Goal: Task Accomplishment & Management: Manage account settings

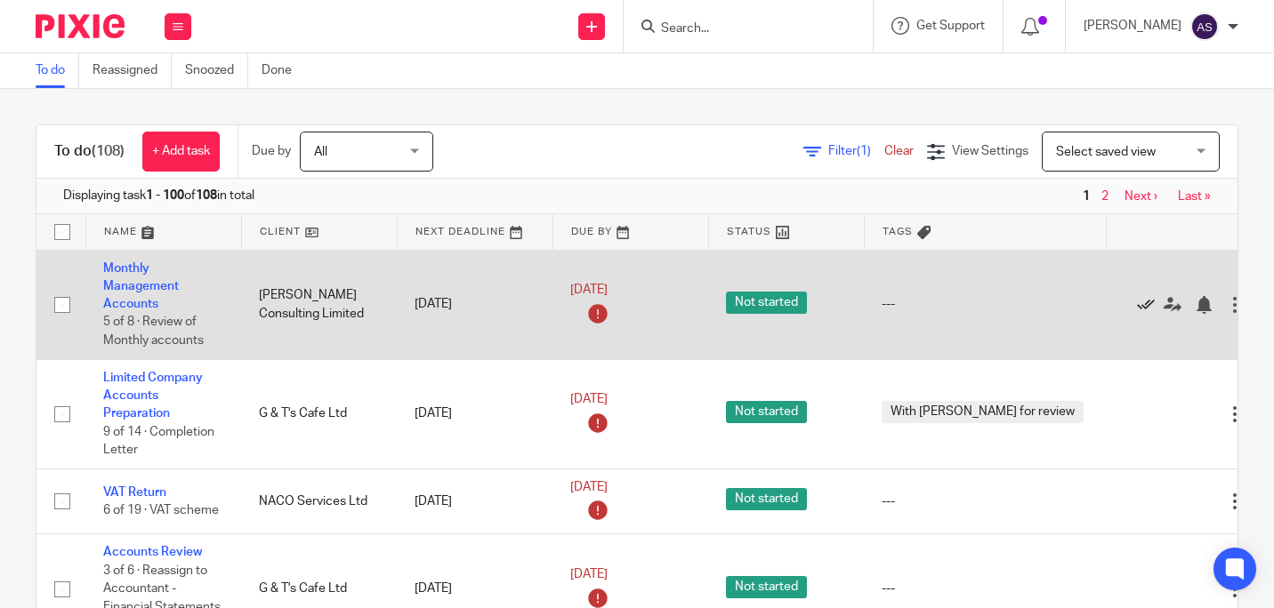
click at [1137, 302] on icon at bounding box center [1146, 305] width 18 height 18
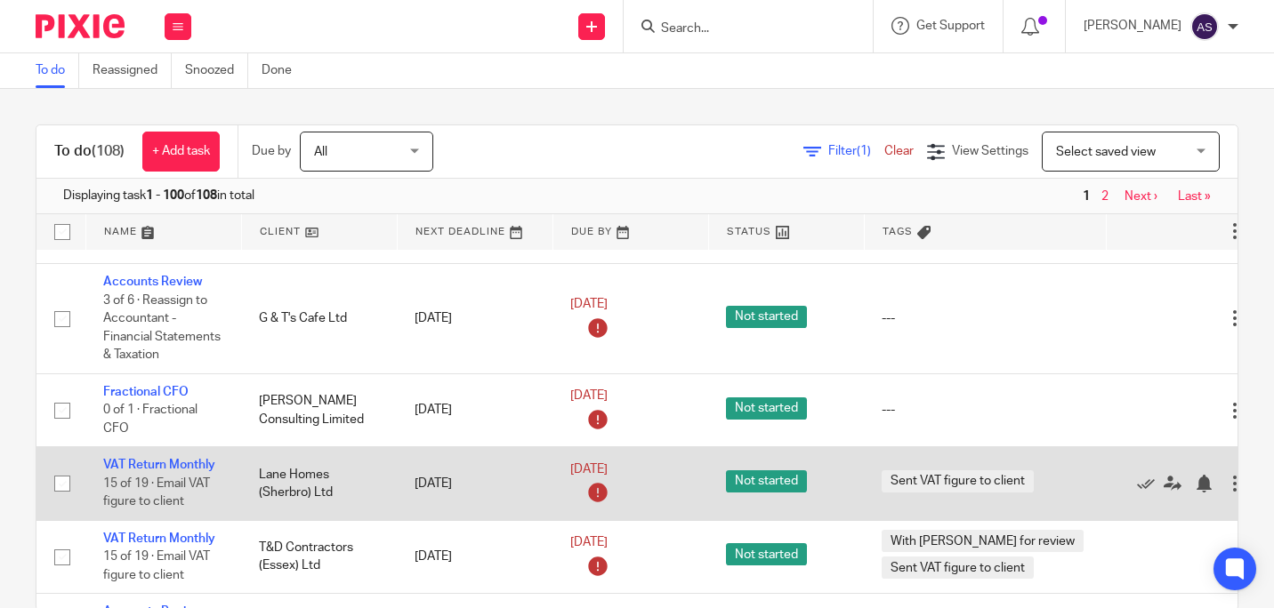
scroll to position [178, 0]
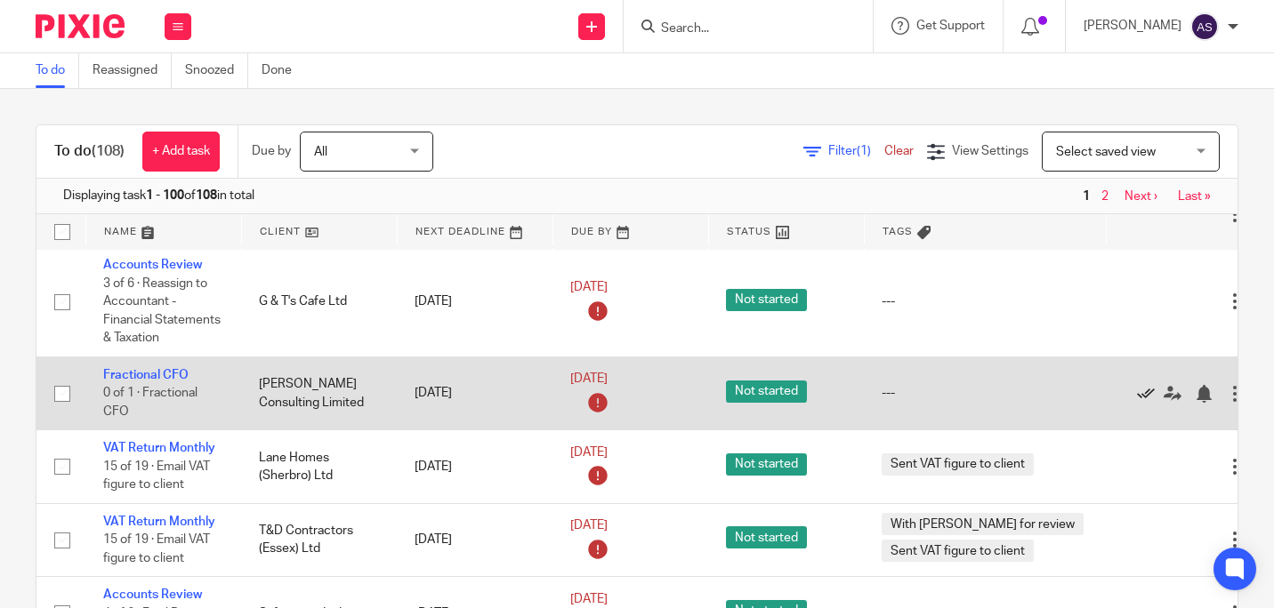
click at [1137, 395] on icon at bounding box center [1146, 394] width 18 height 18
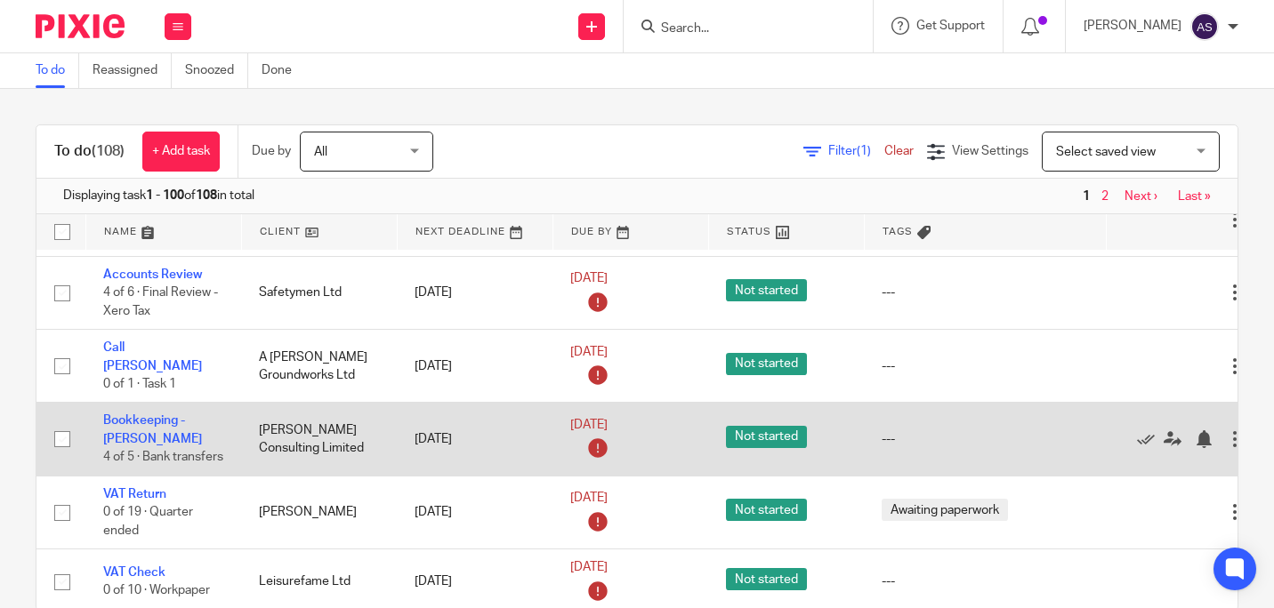
scroll to position [445, 0]
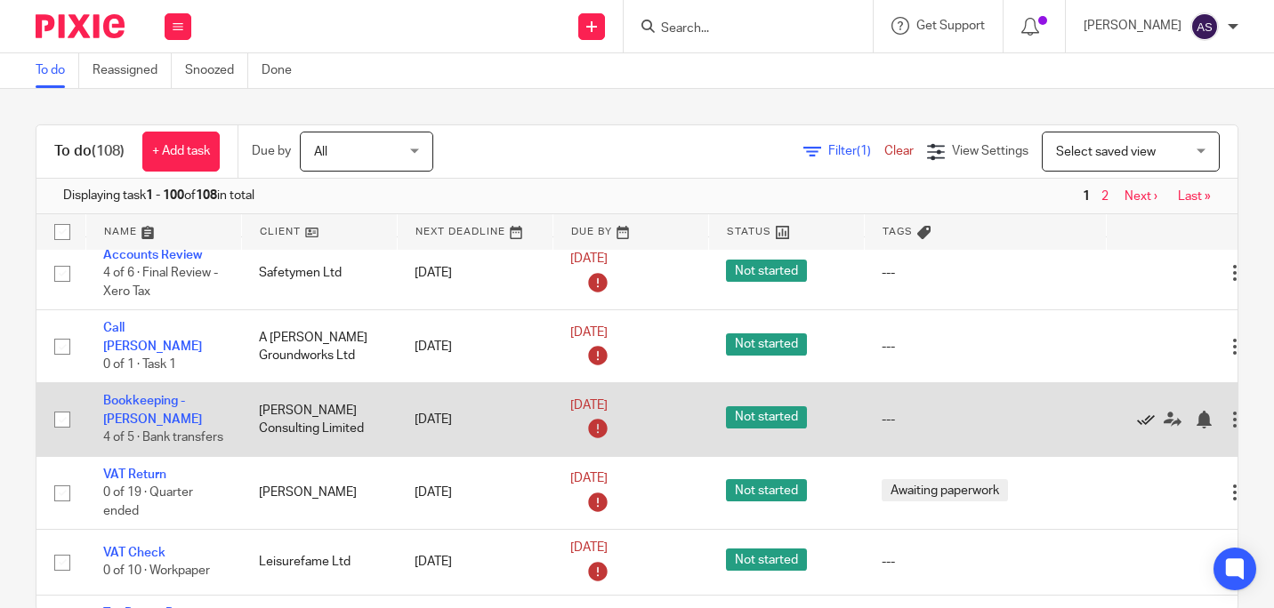
click at [1137, 422] on icon at bounding box center [1146, 420] width 18 height 18
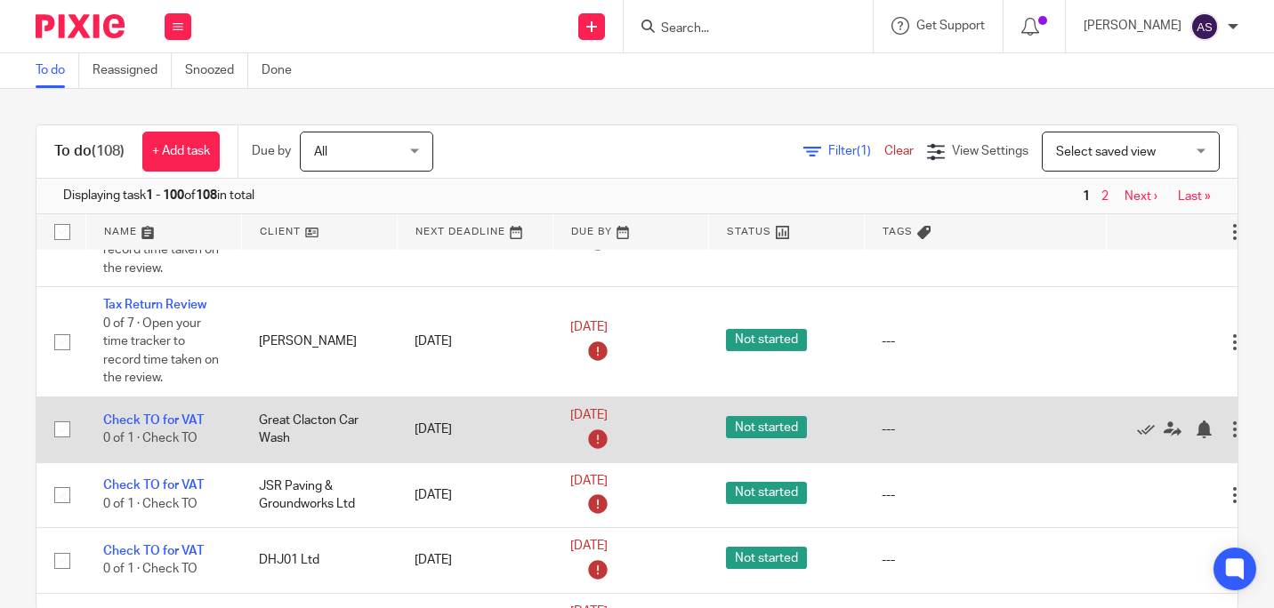
scroll to position [1245, 0]
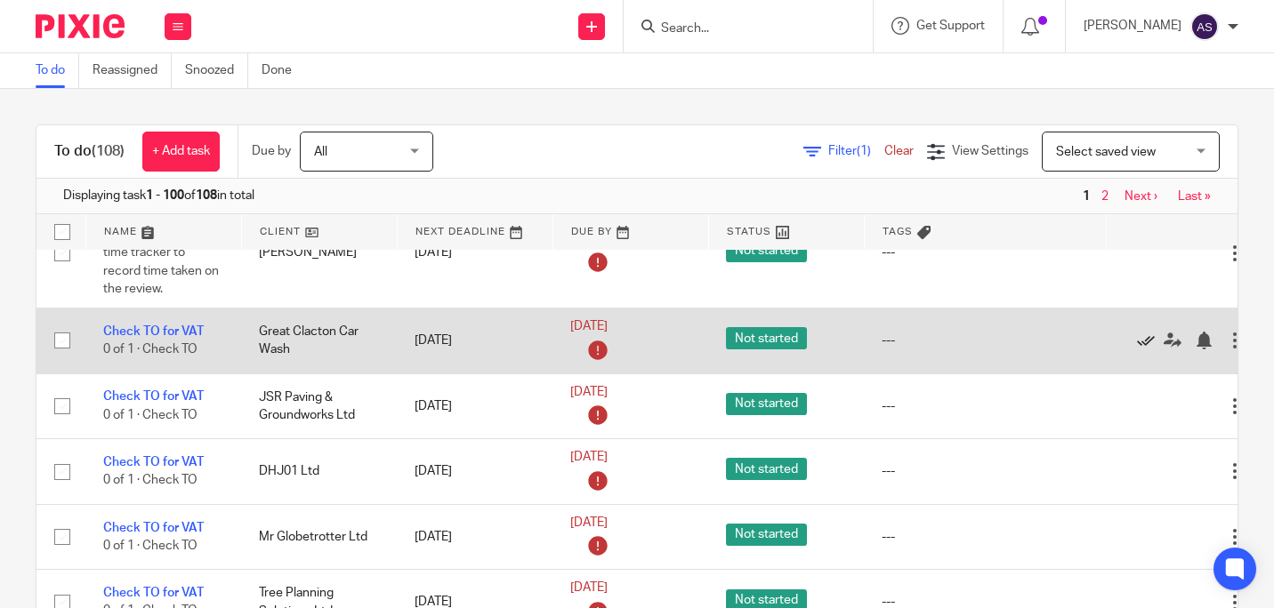
click at [1137, 333] on icon at bounding box center [1146, 341] width 18 height 18
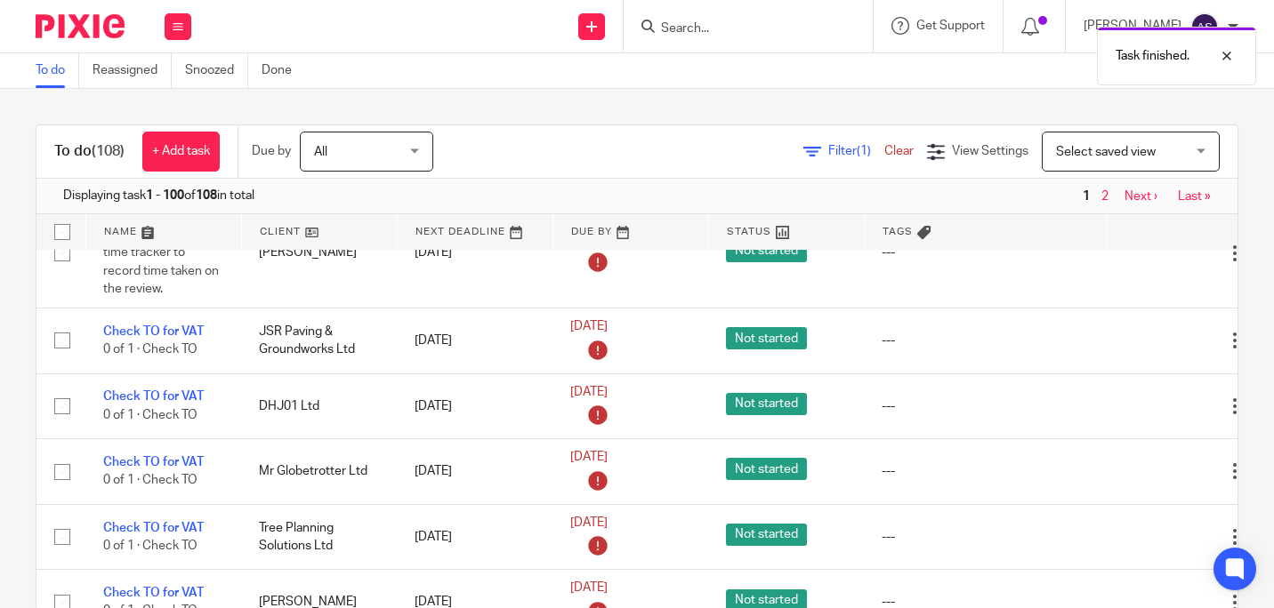
click at [1137, 333] on icon at bounding box center [1146, 341] width 18 height 18
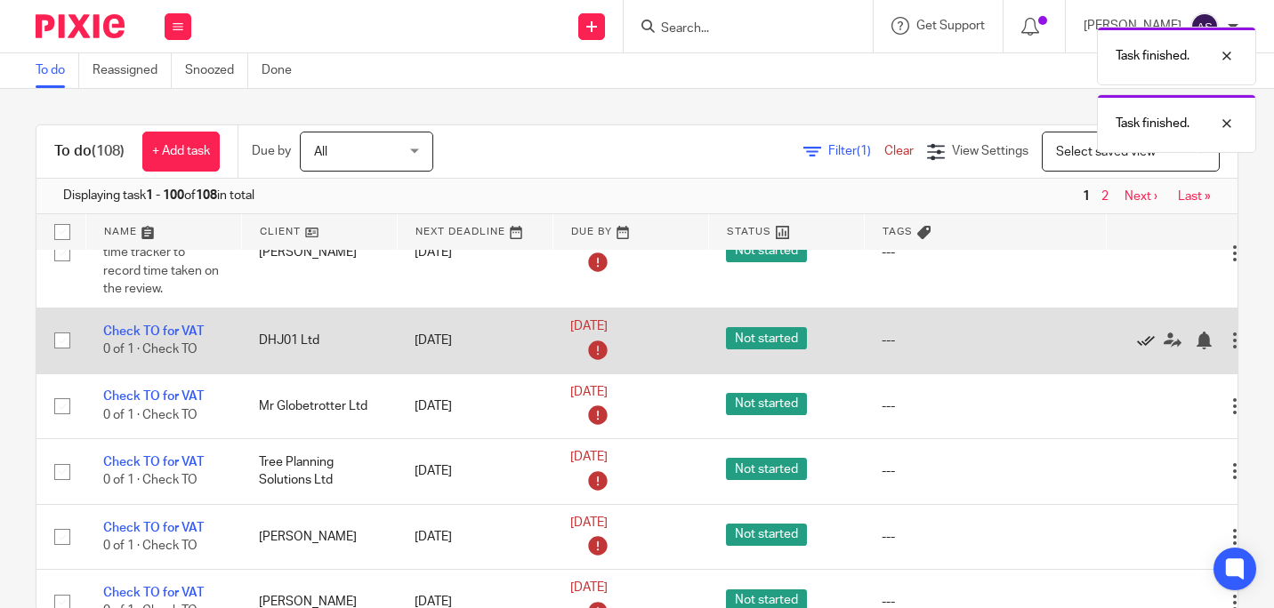
click at [1137, 333] on icon at bounding box center [1146, 341] width 18 height 18
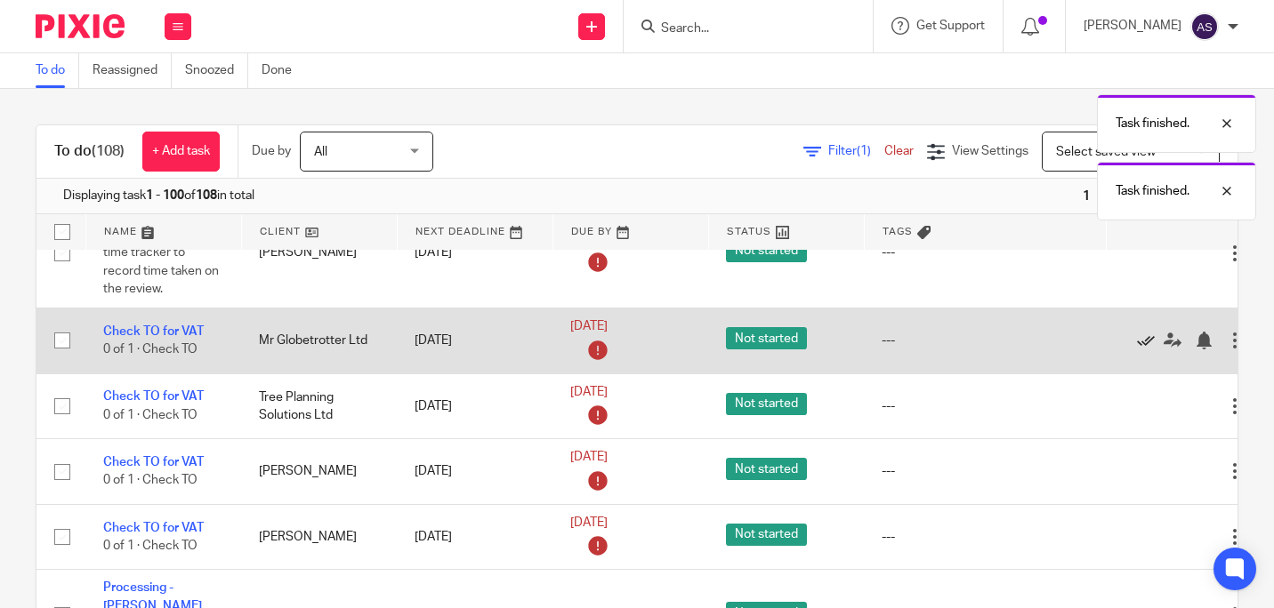
click at [1137, 333] on icon at bounding box center [1146, 341] width 18 height 18
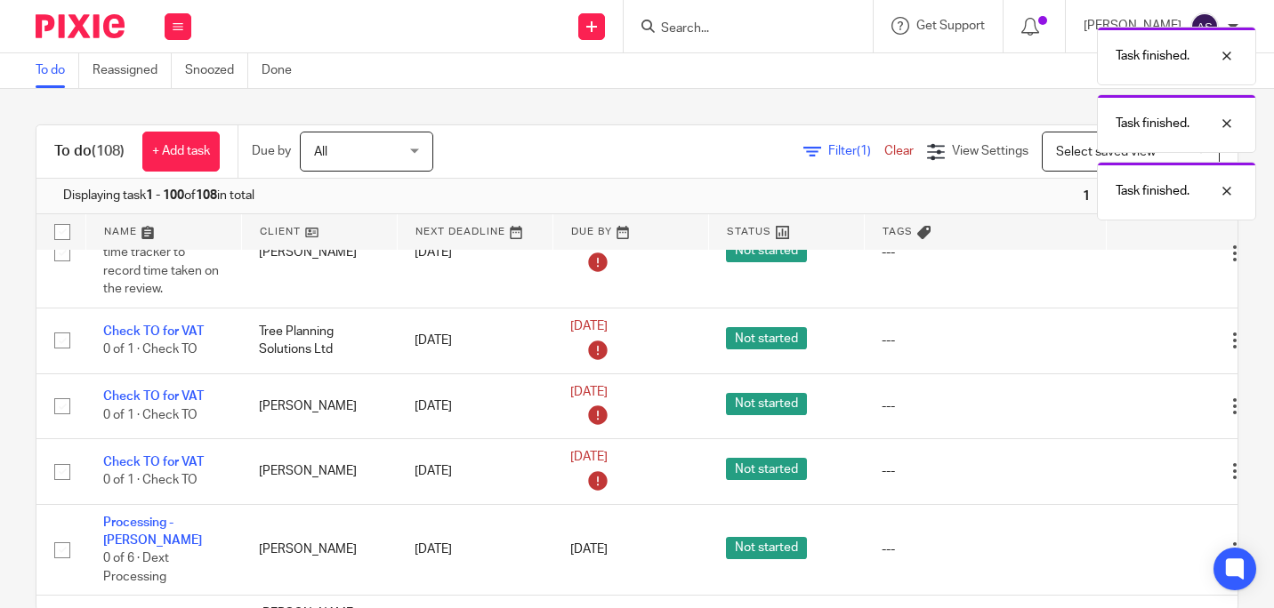
click at [1137, 333] on icon at bounding box center [1146, 341] width 18 height 18
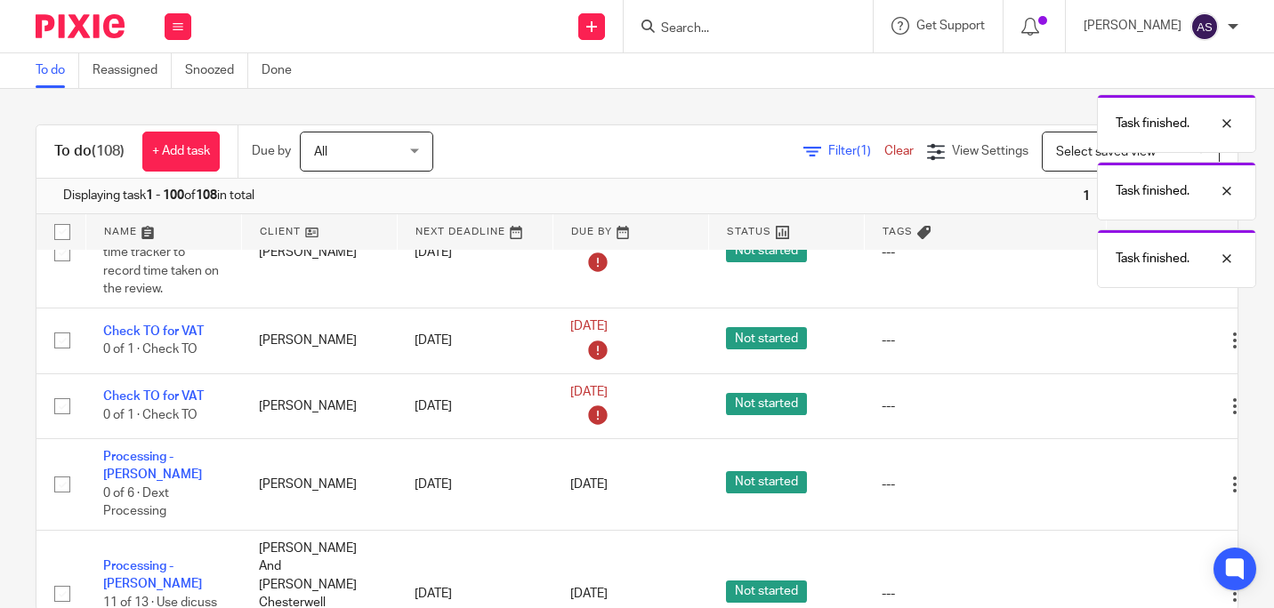
click at [1137, 333] on icon at bounding box center [1146, 341] width 18 height 18
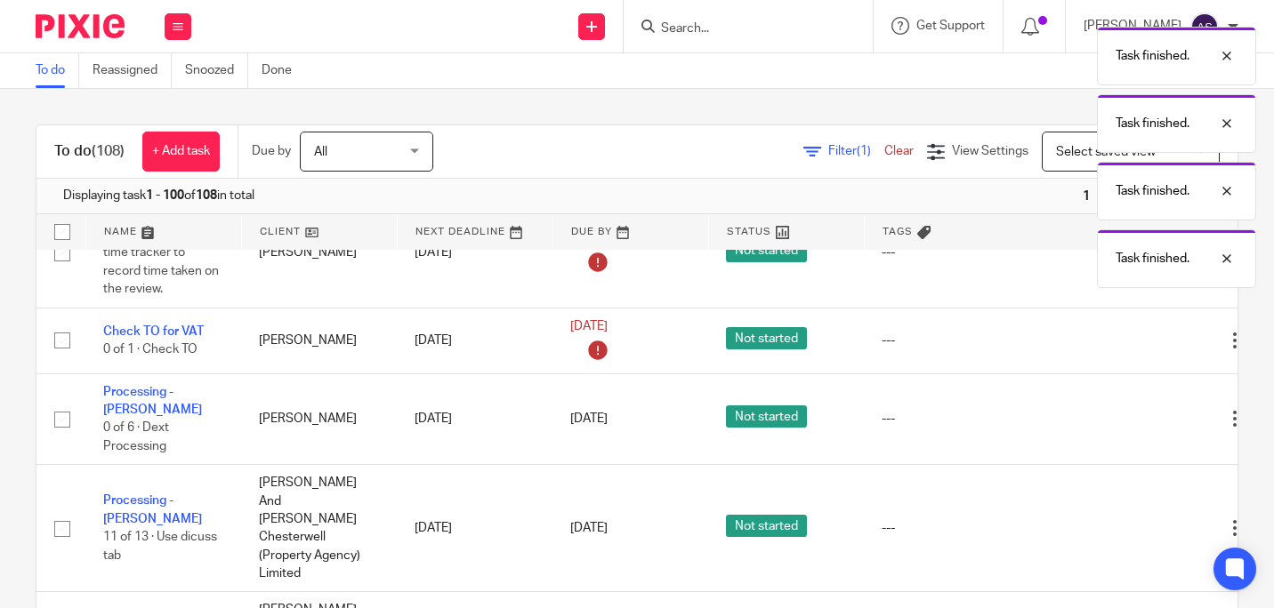
click at [1137, 333] on icon at bounding box center [1146, 341] width 18 height 18
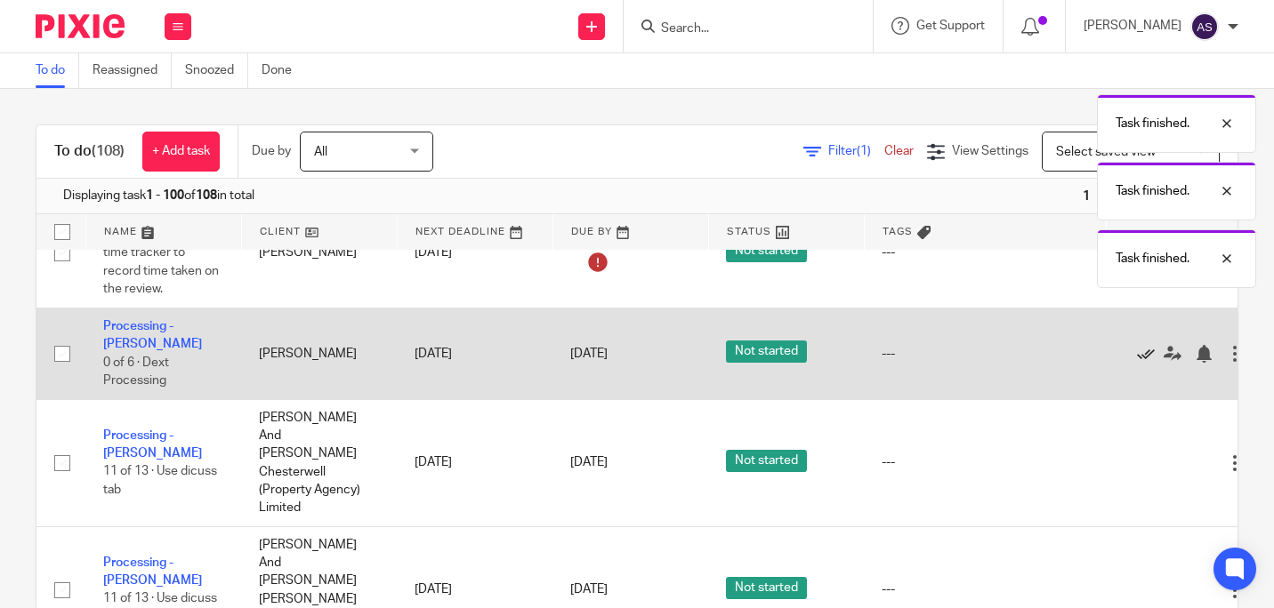
click at [1137, 345] on icon at bounding box center [1146, 354] width 18 height 18
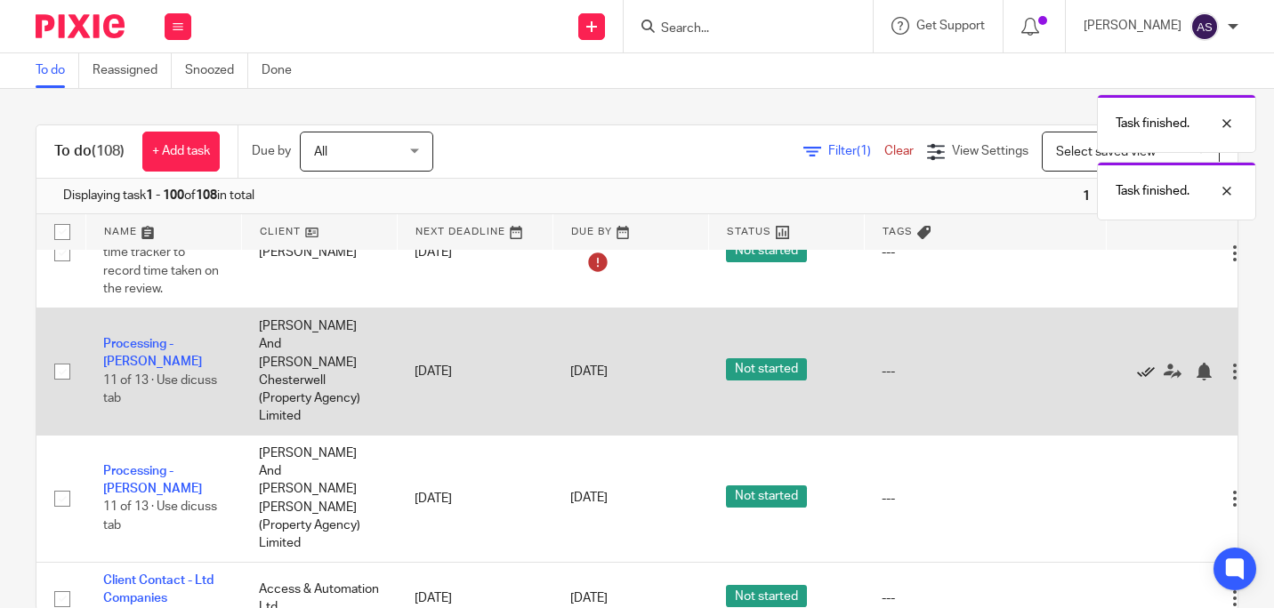
click at [1137, 363] on icon at bounding box center [1146, 372] width 18 height 18
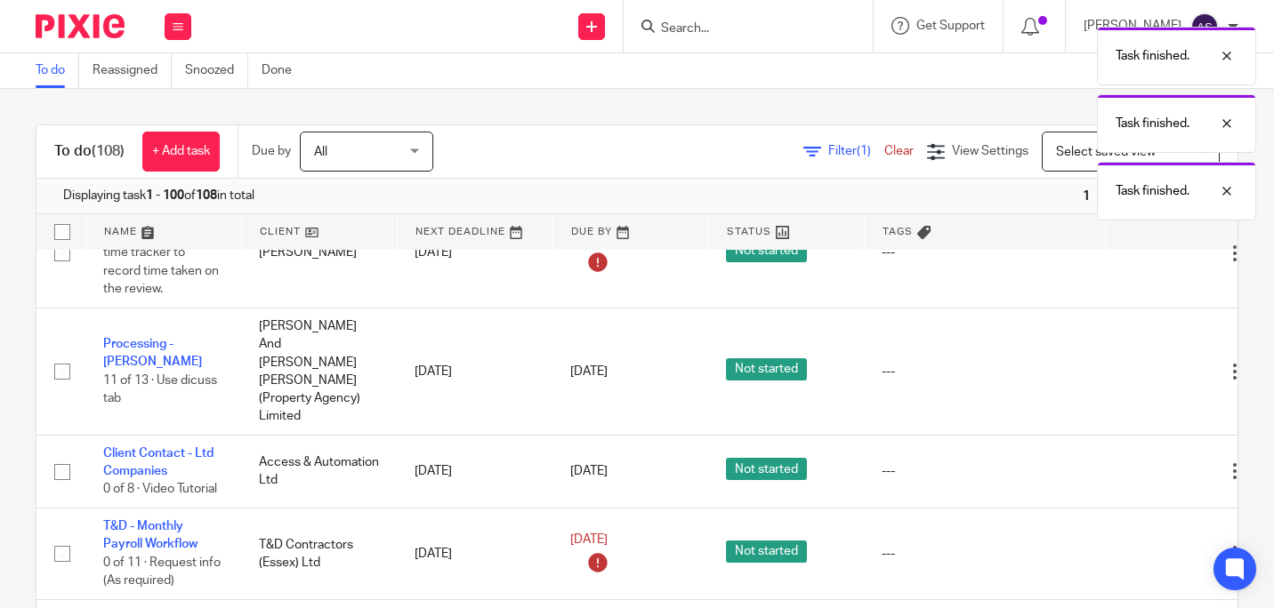
click at [1137, 363] on icon at bounding box center [1146, 372] width 18 height 18
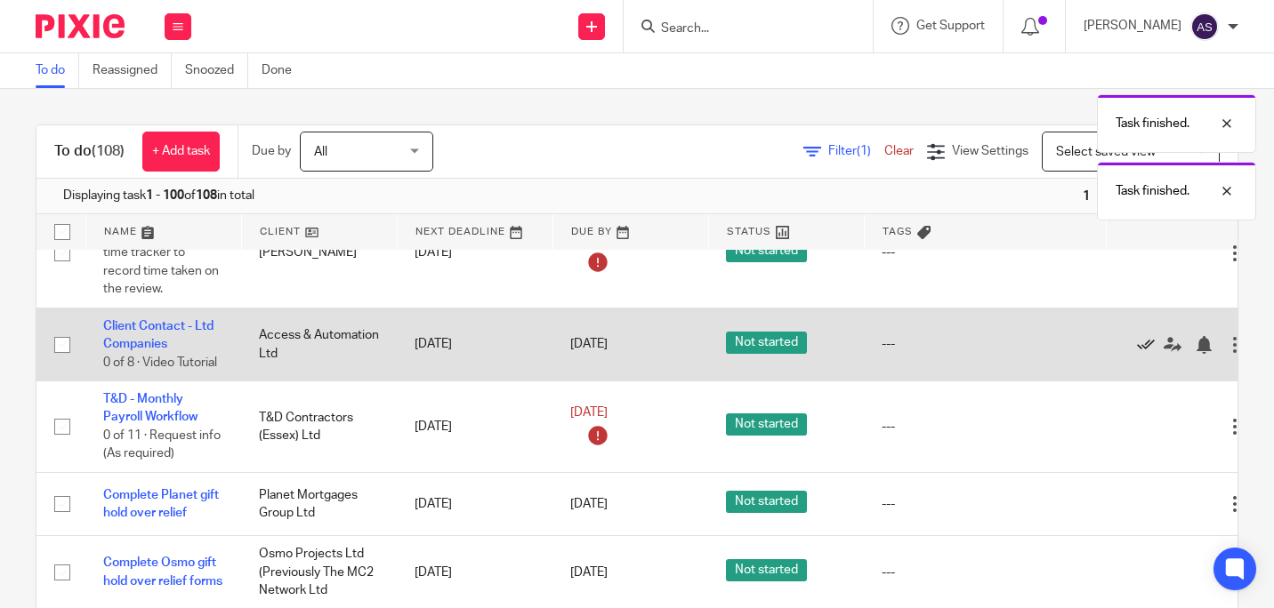
click at [1137, 336] on icon at bounding box center [1146, 345] width 18 height 18
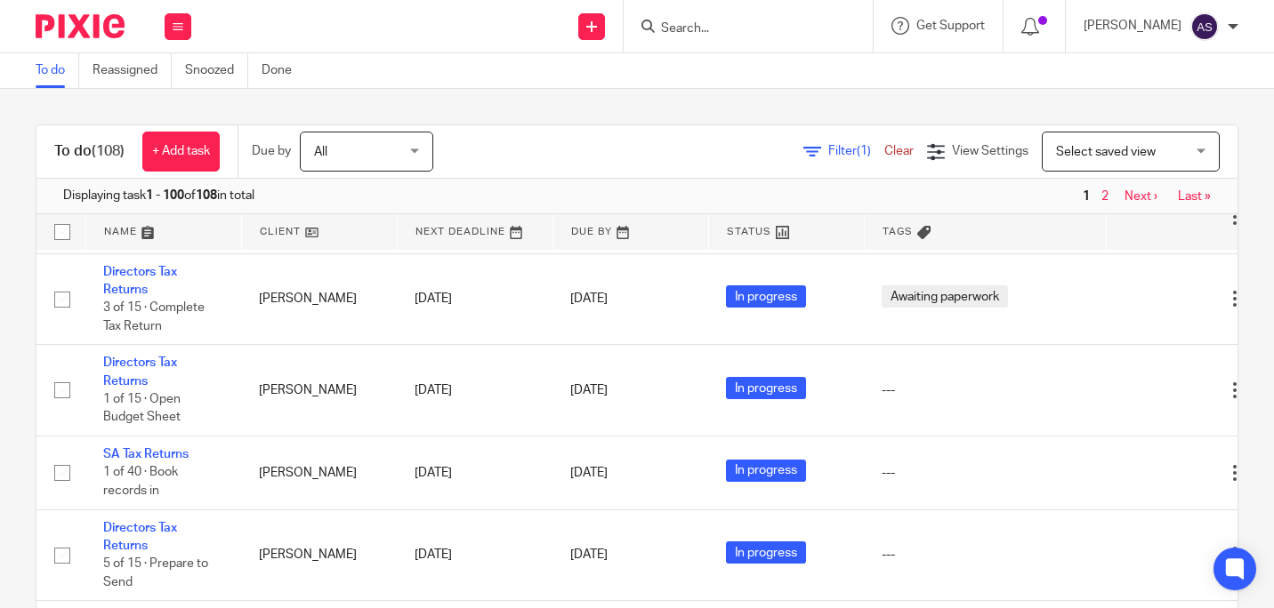
scroll to position [4448, 0]
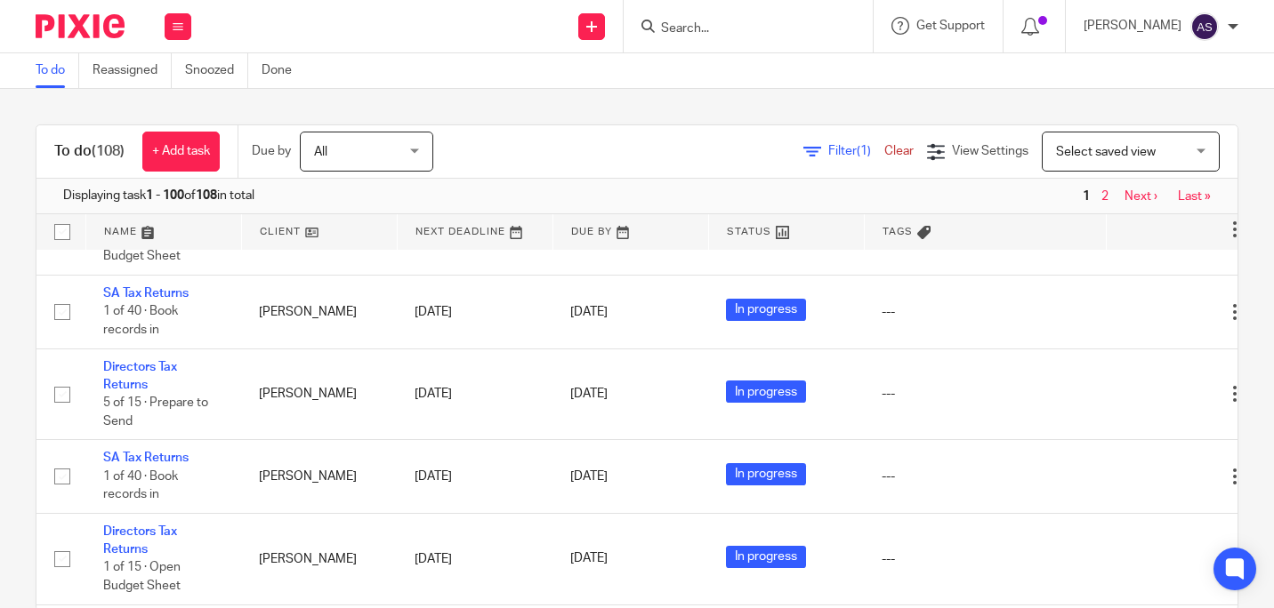
click at [700, 14] on div at bounding box center [748, 26] width 249 height 52
click at [702, 32] on input "Search" at bounding box center [739, 29] width 160 height 16
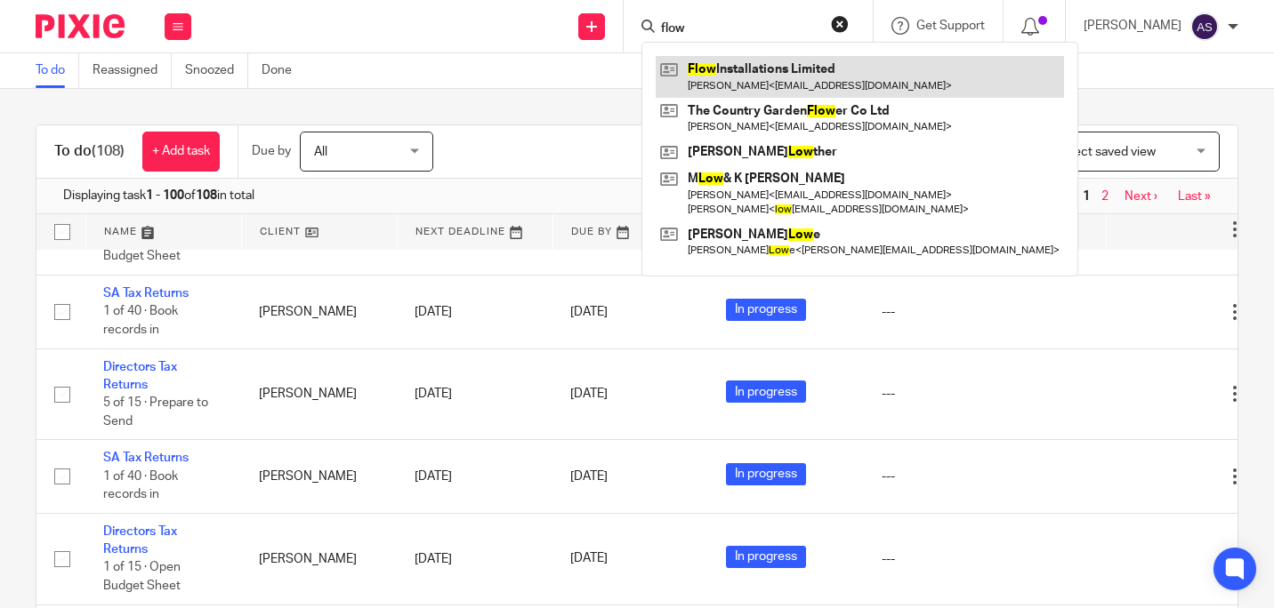
type input "flow"
click at [825, 73] on link at bounding box center [860, 76] width 408 height 41
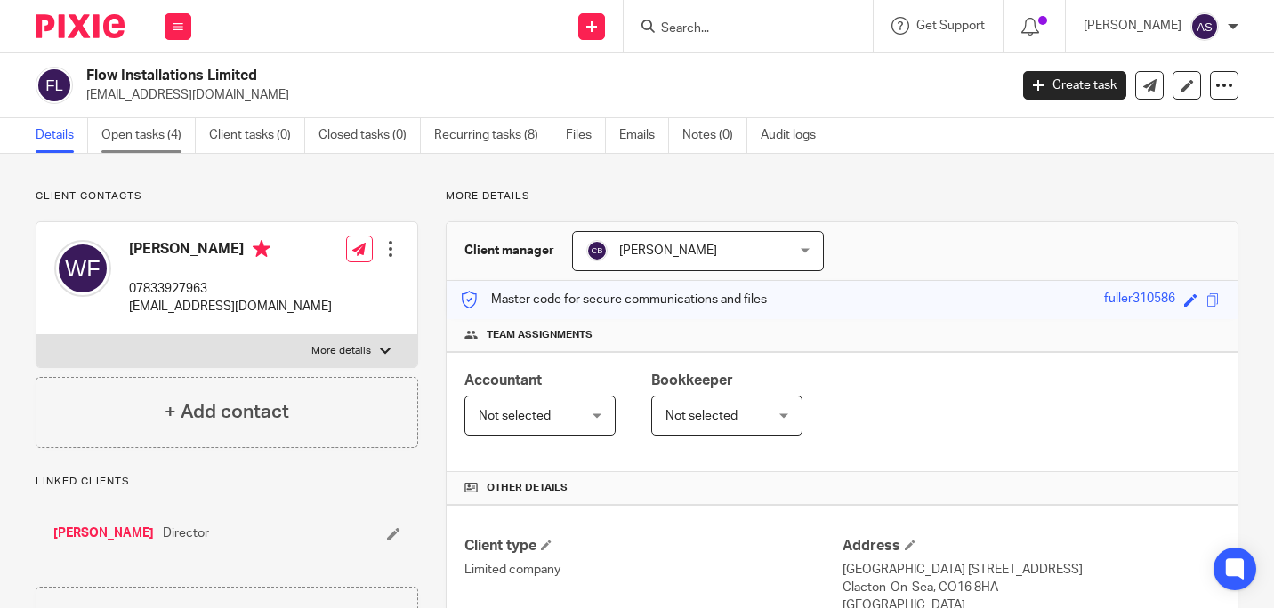
click at [120, 130] on link "Open tasks (4)" at bounding box center [148, 135] width 94 height 35
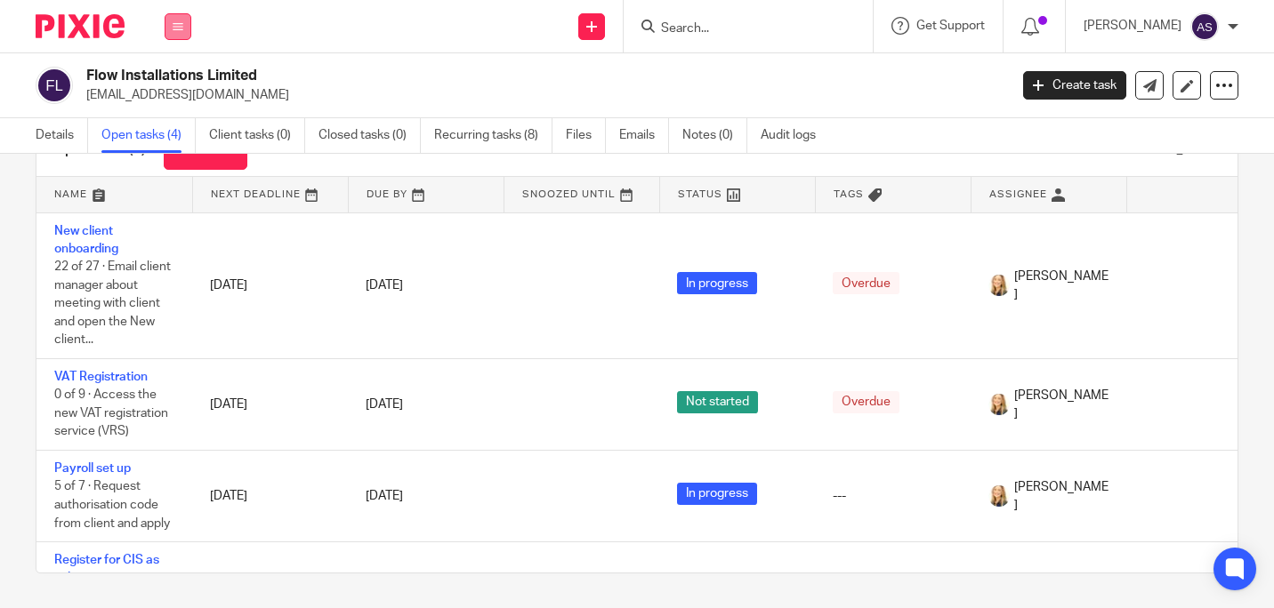
click at [178, 34] on button at bounding box center [178, 26] width 27 height 27
click at [164, 78] on link "Work" at bounding box center [168, 82] width 28 height 12
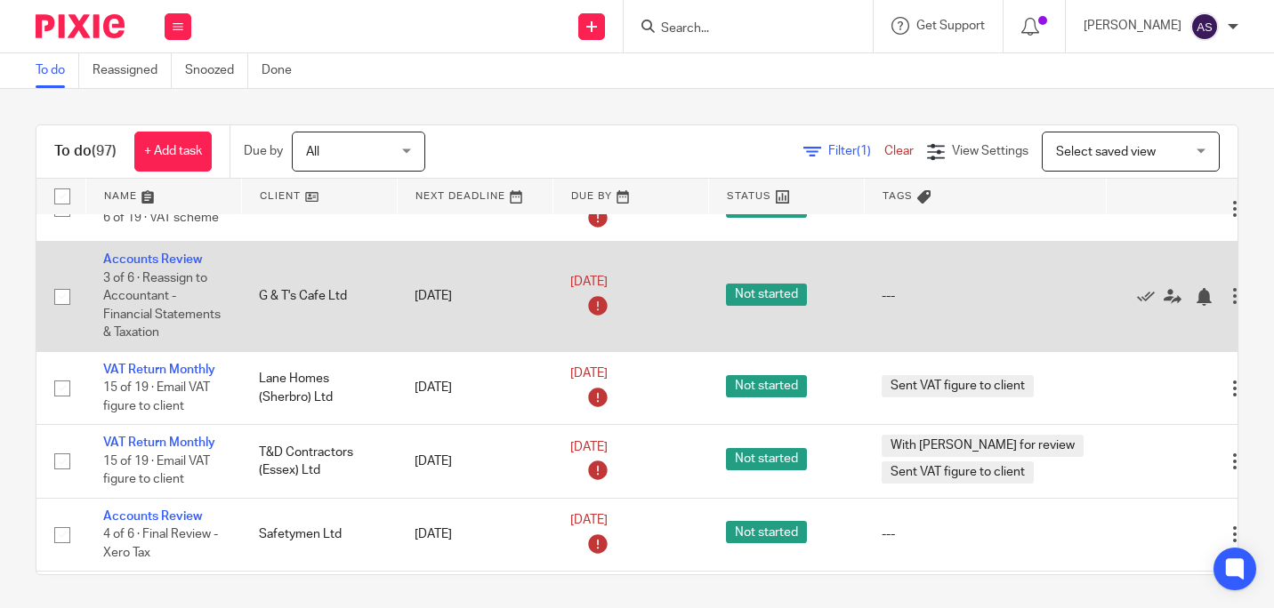
scroll to position [178, 0]
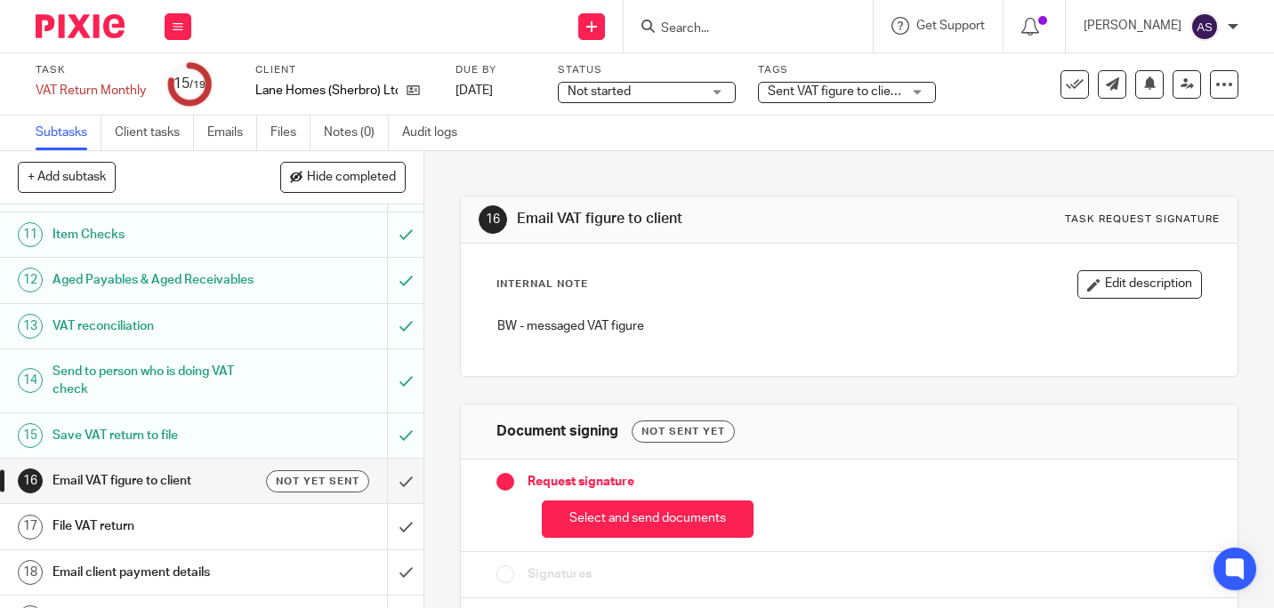
scroll to position [519, 0]
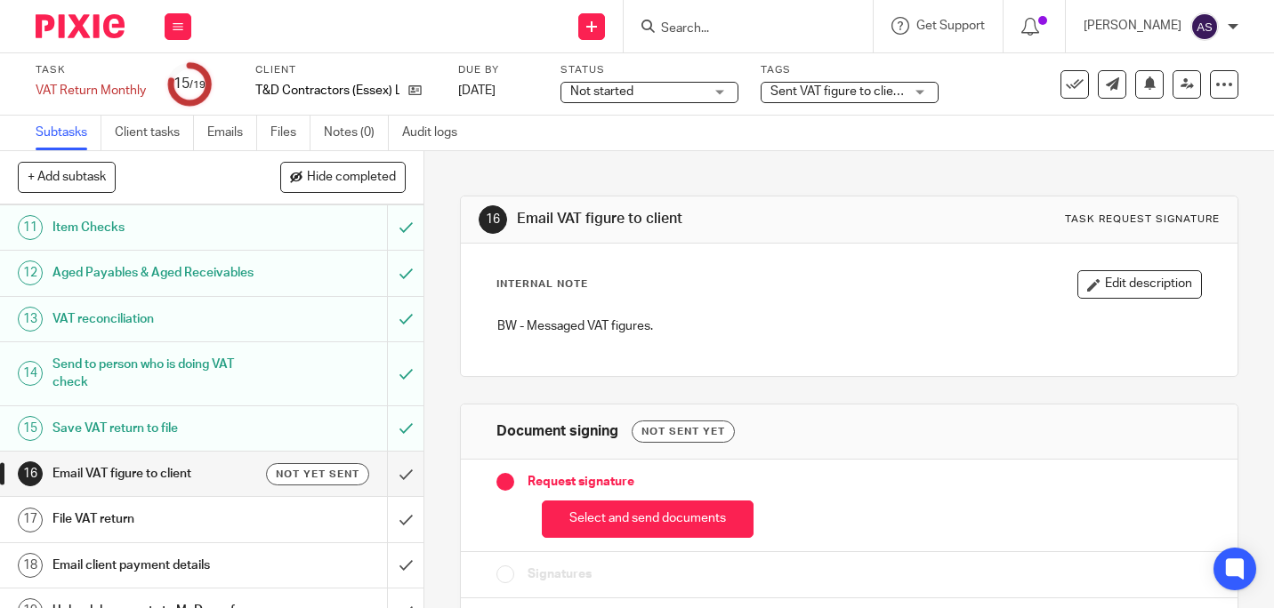
scroll to position [519, 0]
